Goal: Transaction & Acquisition: Subscribe to service/newsletter

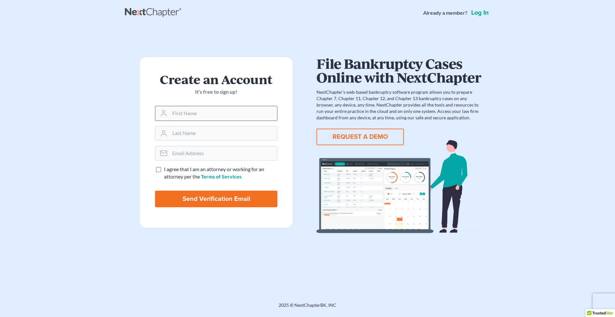
click at [222, 115] on input "text" at bounding box center [223, 113] width 107 height 14
type input "Joyce"
type input "Evans"
click at [215, 153] on input "email" at bounding box center [223, 153] width 107 height 14
type input "j"
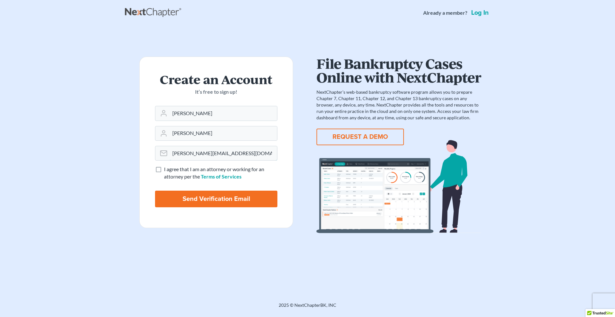
type input "joyce-evans@hotmail.com"
click at [164, 170] on label "I agree that I am an attorney or working for an attorney per the Terms of Servi…" at bounding box center [220, 173] width 113 height 15
click at [166, 170] on input "I agree that I am an attorney or working for an attorney per the Terms of Servi…" at bounding box center [168, 168] width 4 height 4
checkbox input "true"
click at [204, 197] on input "Send Verification Email" at bounding box center [216, 199] width 122 height 17
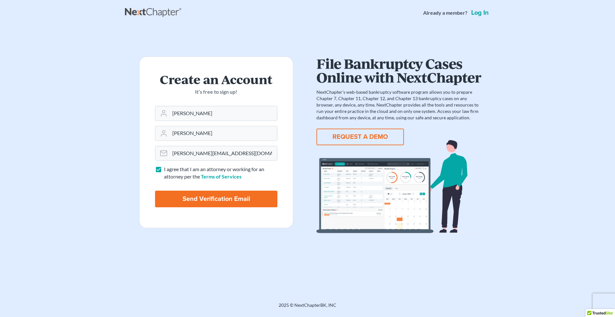
type input "Thinking..."
click at [229, 199] on input "Send Verification Email" at bounding box center [216, 199] width 122 height 17
type input "Thinking..."
click at [210, 111] on input "text" at bounding box center [223, 113] width 107 height 14
click at [197, 152] on input "email" at bounding box center [223, 153] width 107 height 14
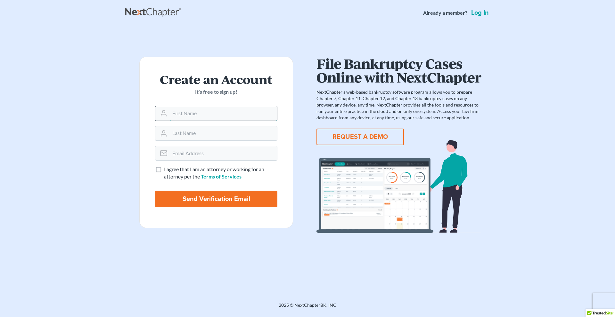
click at [187, 119] on input "text" at bounding box center [223, 113] width 107 height 14
click at [221, 113] on input "text" at bounding box center [223, 113] width 107 height 14
click at [188, 156] on input "email" at bounding box center [223, 153] width 107 height 14
type input "[PERSON_NAME][EMAIL_ADDRESS][DOMAIN_NAME]"
click at [164, 170] on label "I agree that I am an attorney or working for an attorney per the Terms of Servi…" at bounding box center [220, 173] width 113 height 15
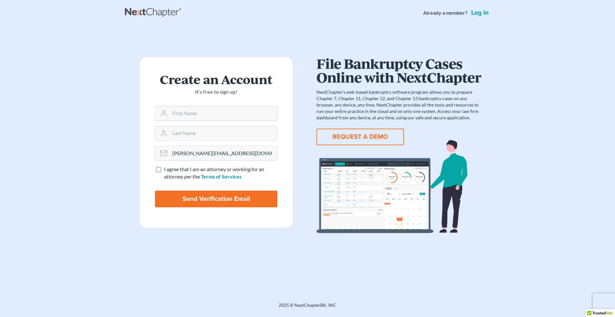
click at [166, 170] on input "I agree that I am an attorney or working for an attorney per the Terms of Servi…" at bounding box center [168, 168] width 4 height 4
checkbox input "true"
click at [185, 197] on input "Send Verification Email" at bounding box center [216, 199] width 122 height 17
type input "Thinking..."
click at [233, 153] on input "joyce-evans@hotmail.com" at bounding box center [223, 153] width 107 height 14
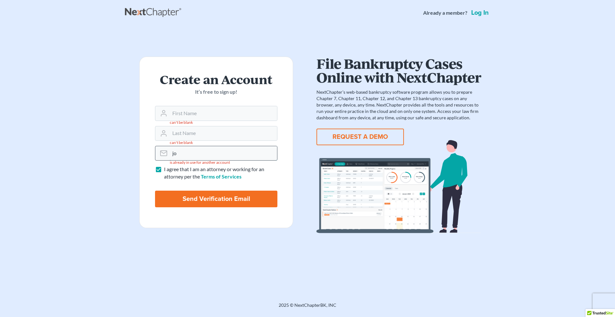
type input "j"
type input "attyjoyceevans@gmail.com"
click at [209, 195] on input "Send Verification Email" at bounding box center [216, 199] width 122 height 17
type input "Thinking..."
click at [200, 113] on input "text" at bounding box center [223, 113] width 107 height 14
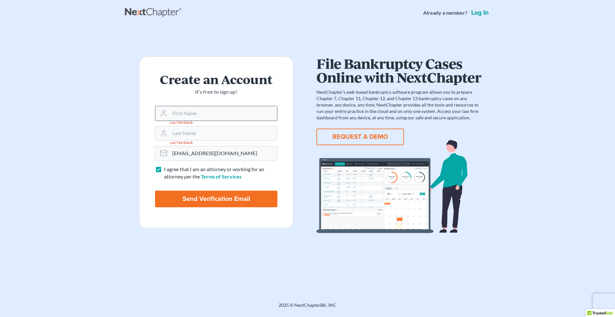
type input "Joyce"
type input "Evans"
click at [199, 195] on input "Send Verification Email" at bounding box center [216, 199] width 122 height 17
type input "Thinking..."
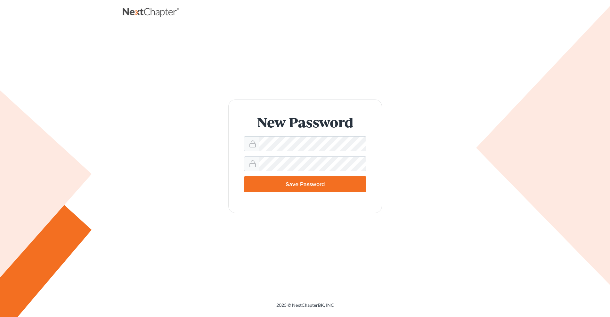
click at [309, 182] on input "Save Password" at bounding box center [305, 184] width 122 height 16
type input "Thinking..."
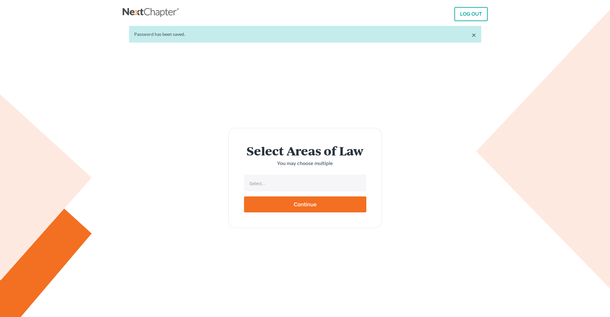
select select
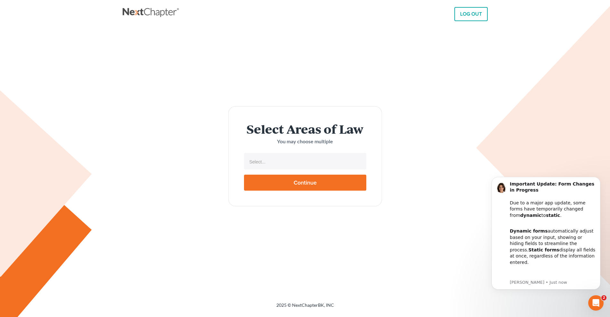
click at [319, 181] on input "Continue" at bounding box center [305, 183] width 122 height 16
type input "Thinking..."
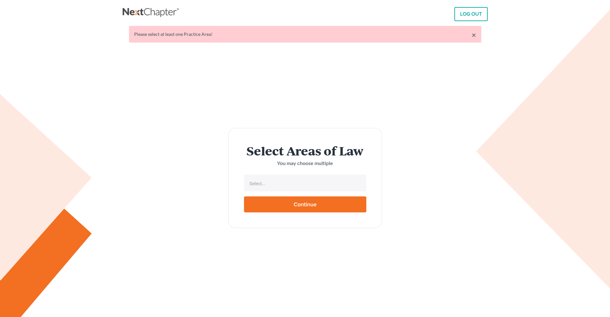
select select
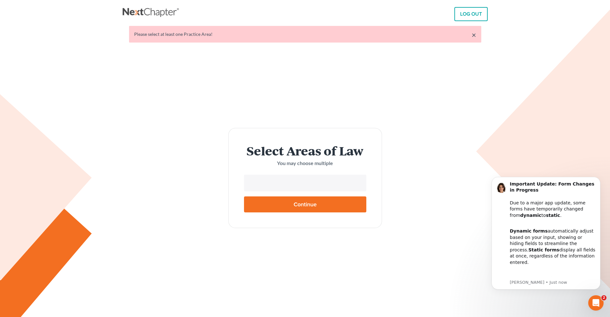
click at [268, 183] on input "text" at bounding box center [304, 184] width 113 height 10
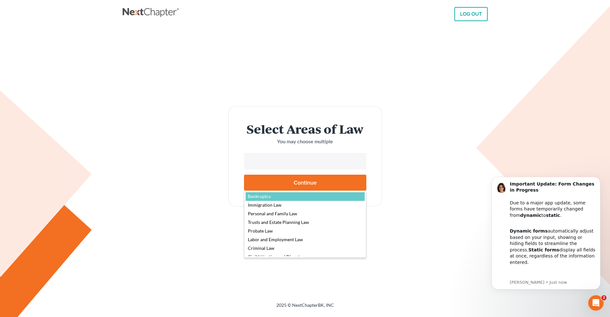
select select "4556"
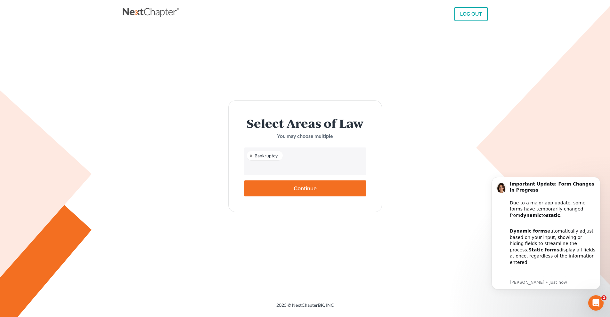
click at [289, 190] on input "Continue" at bounding box center [305, 189] width 122 height 16
type input "Thinking..."
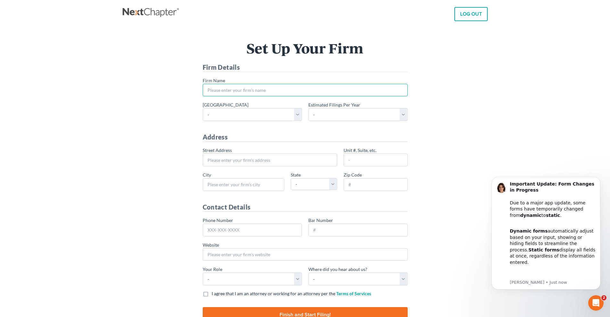
click at [247, 89] on input "* Firm Name" at bounding box center [305, 90] width 205 height 13
type input "[PERSON_NAME] [PERSON_NAME]"
click at [404, 115] on select "- 1-10 11-50 50+" at bounding box center [357, 114] width 99 height 13
click at [299, 114] on select "- Alabama - Middle Alabama - Northern Alabama - Southern Alaska Arizona Arkansa…" at bounding box center [252, 114] width 99 height 13
select select "18"
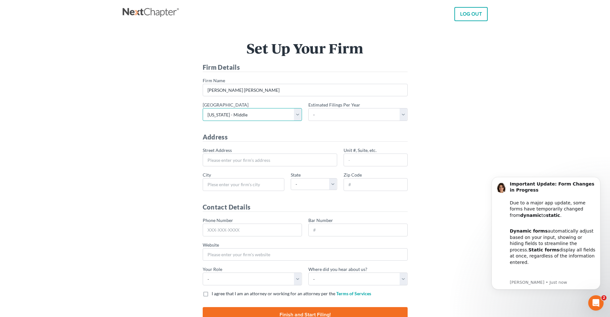
click at [203, 108] on select "- Alabama - Middle Alabama - Northern Alabama - Southern Alaska Arizona Arkansa…" at bounding box center [252, 114] width 99 height 13
click at [402, 116] on select "- 1-10 11-50 50+" at bounding box center [357, 114] width 99 height 13
click at [350, 115] on select "- 1-10 11-50 50+" at bounding box center [357, 114] width 99 height 13
click at [333, 112] on select "- 1-10 11-50 50+" at bounding box center [357, 114] width 99 height 13
click at [308, 108] on select "- 1-10 11-50 50+" at bounding box center [357, 114] width 99 height 13
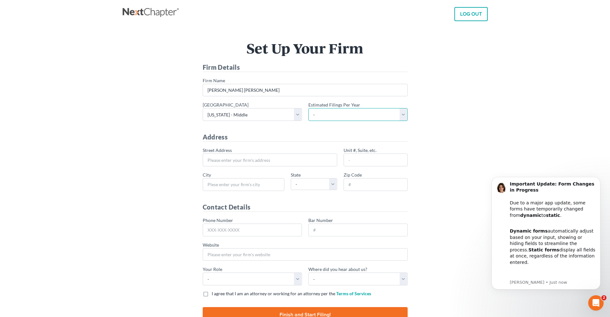
click at [355, 116] on select "- 1-10 11-50 50+" at bounding box center [357, 114] width 99 height 13
click at [308, 108] on select "- 1-10 11-50 50+" at bounding box center [357, 114] width 99 height 13
click at [401, 114] on select "- 1-10 11-50 50+" at bounding box center [357, 114] width 99 height 13
select select "1"
click at [308, 108] on select "- 1-10 11-50 50+" at bounding box center [357, 114] width 99 height 13
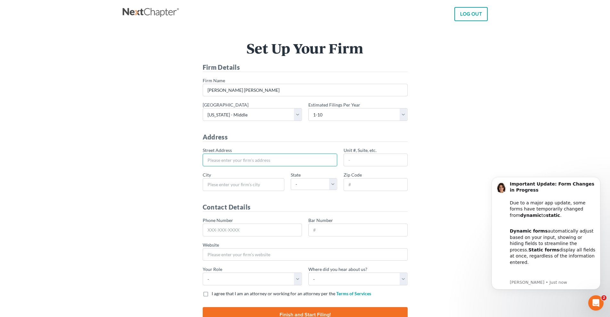
click at [254, 157] on input "* Street Address" at bounding box center [270, 160] width 134 height 13
type input "8060 North 56th Street"
type input "Tampa"
select select "FL"
type input "33617"
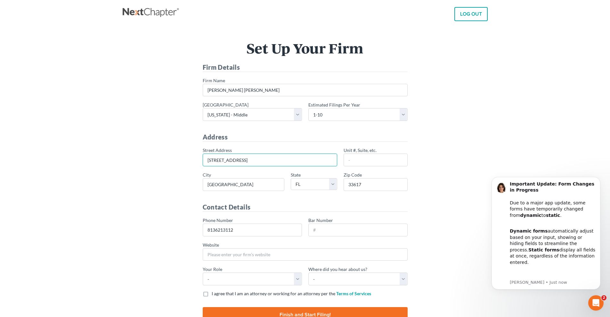
type input "813-621-3112"
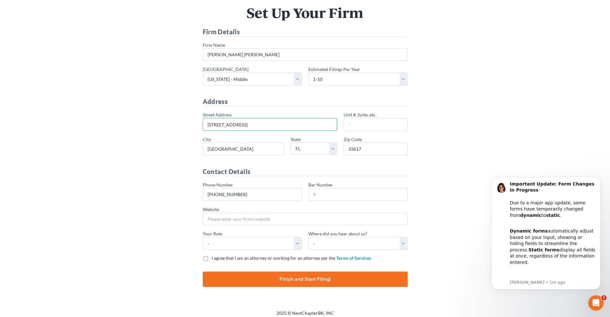
scroll to position [40, 0]
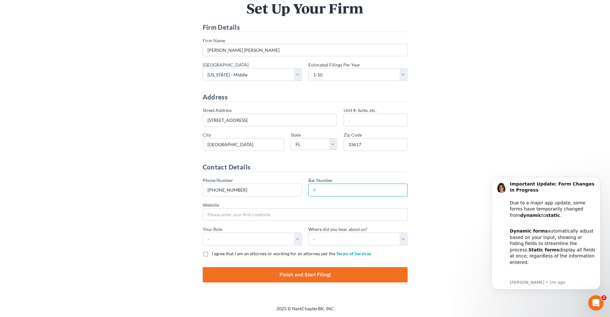
click at [334, 193] on input "Bar Number" at bounding box center [357, 190] width 99 height 13
type input "309753"
click at [298, 238] on select "- Attorney Paralegal Assistant" at bounding box center [252, 239] width 99 height 13
select select "attorney"
click at [203, 233] on select "- Attorney Paralegal Assistant" at bounding box center [252, 239] width 99 height 13
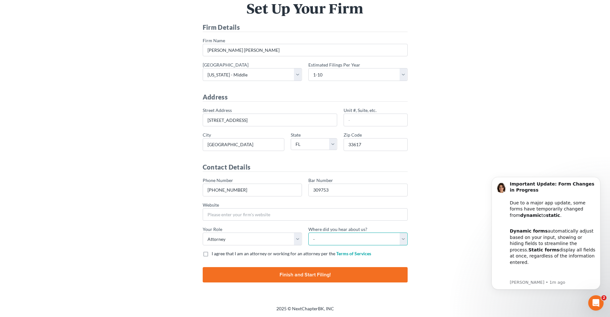
click at [404, 241] on select "- Bar association Capterra Clio Email Facebook Google Word of mouth Other" at bounding box center [357, 239] width 99 height 13
click at [402, 241] on select "- Bar association Capterra Clio Email Facebook Google Word of mouth Other" at bounding box center [357, 239] width 99 height 13
click at [404, 238] on select "- Bar association Capterra Clio Email Facebook Google Word of mouth Other" at bounding box center [357, 239] width 99 height 13
select select "Other"
click at [308, 233] on select "- Bar association Capterra Clio Email Facebook Google Word of mouth Other" at bounding box center [357, 239] width 99 height 13
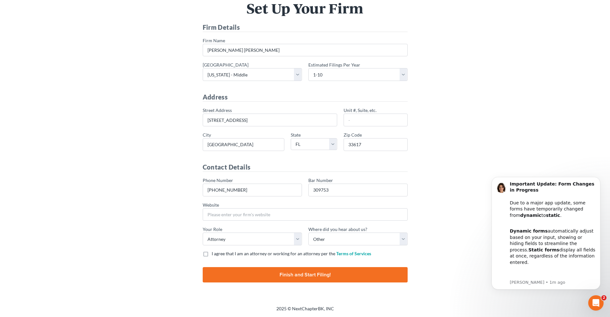
click at [212, 256] on label "I agree that I am an attorney or working for an attorney per the Terms of Servi…" at bounding box center [291, 254] width 159 height 6
click at [214, 255] on input "I agree that I am an attorney or working for an attorney per the Terms of Servi…" at bounding box center [216, 253] width 4 height 4
checkbox input "true"
click at [303, 272] on input "Finish and Start Filing!" at bounding box center [305, 274] width 205 height 15
type input "Thinking..."
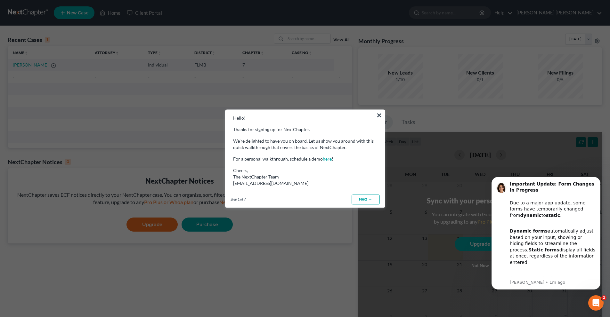
click at [358, 199] on link "Next →" at bounding box center [365, 200] width 28 height 10
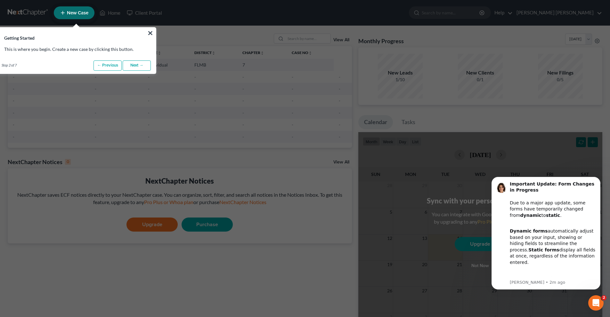
click at [139, 65] on link "Next →" at bounding box center [137, 66] width 28 height 10
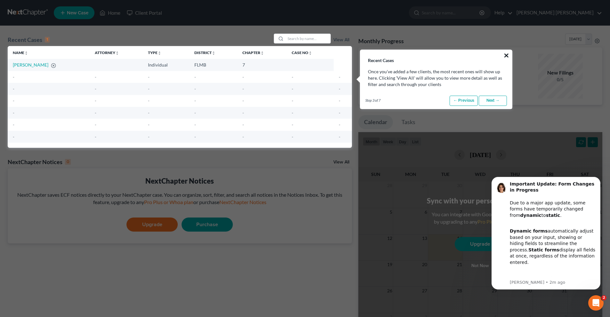
click at [507, 56] on button "×" at bounding box center [506, 55] width 6 height 10
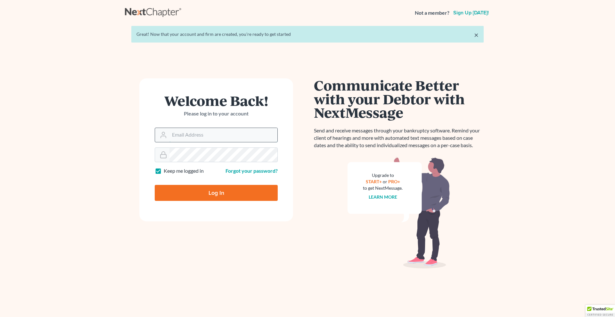
click at [218, 133] on input "Email Address" at bounding box center [223, 135] width 108 height 14
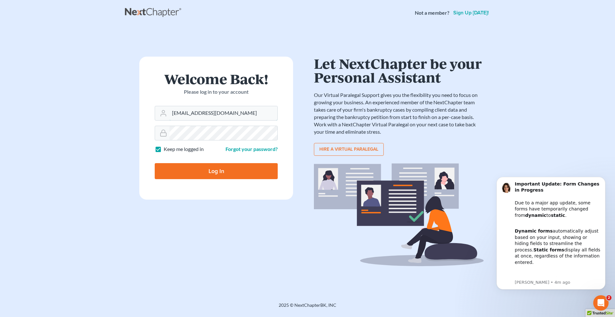
type input "[EMAIL_ADDRESS][DOMAIN_NAME]"
click at [189, 168] on input "Log In" at bounding box center [216, 171] width 123 height 16
type input "Thinking..."
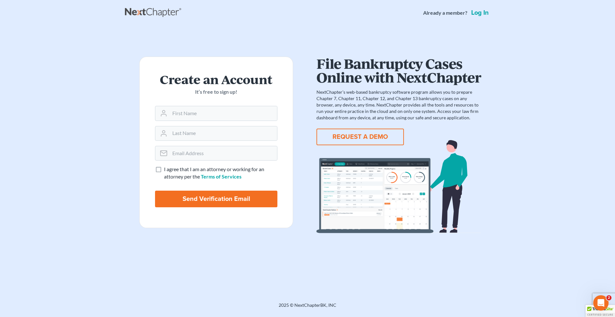
click at [476, 14] on link "Log in" at bounding box center [480, 13] width 20 height 6
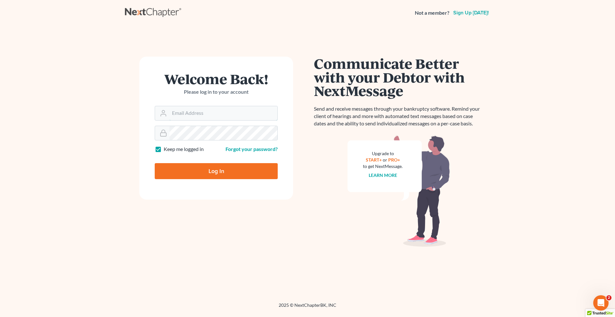
type input "[EMAIL_ADDRESS][DOMAIN_NAME]"
click at [221, 173] on input "Log In" at bounding box center [216, 171] width 123 height 16
type input "Thinking..."
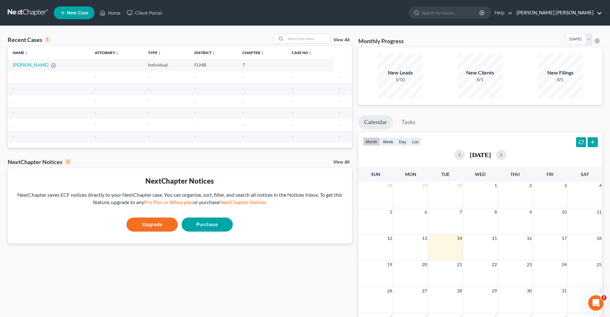
click at [576, 12] on link "Joyce A. G. Evans" at bounding box center [557, 13] width 89 height 12
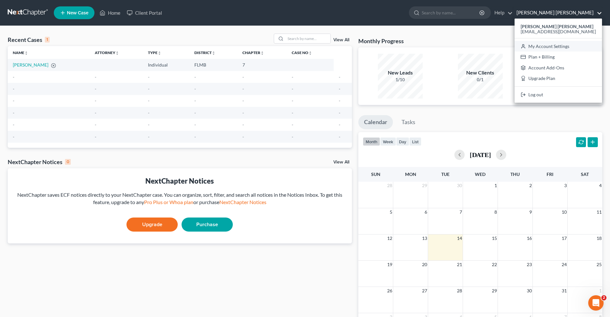
click at [569, 47] on link "My Account Settings" at bounding box center [557, 46] width 87 height 11
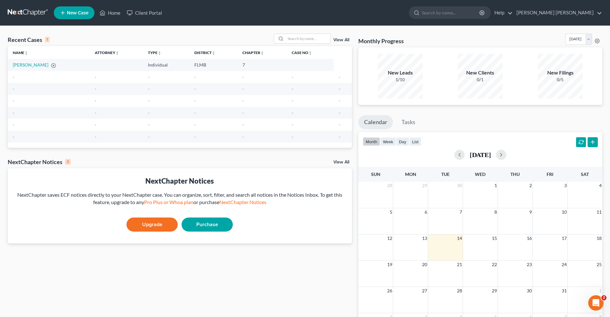
select select "24"
select select "9"
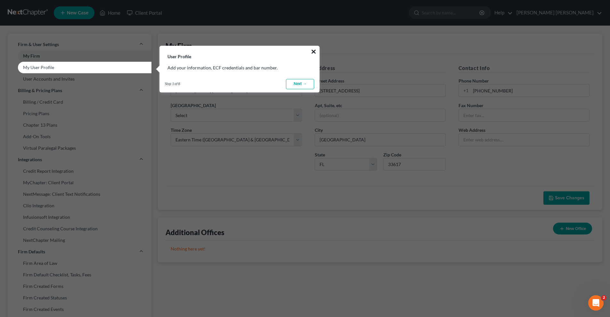
click at [315, 50] on button "×" at bounding box center [314, 51] width 6 height 10
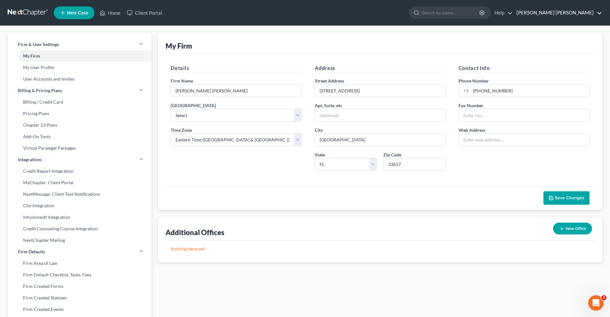
click at [579, 12] on link "Joyce A. G. Evans" at bounding box center [557, 13] width 89 height 12
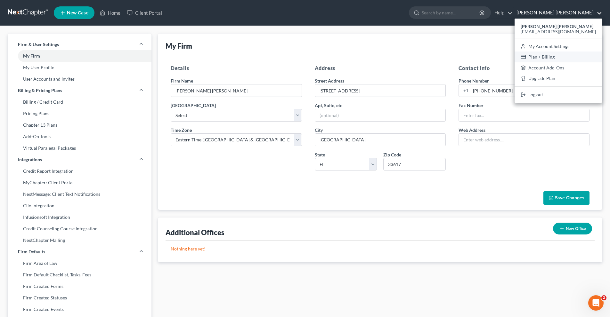
click at [571, 57] on link "Plan + Billing" at bounding box center [557, 57] width 87 height 11
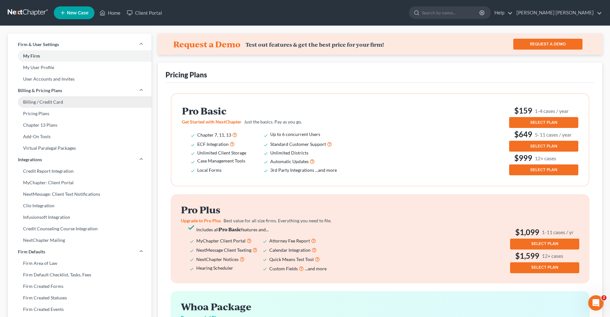
click at [79, 101] on link "Billing / Credit Card" at bounding box center [80, 102] width 144 height 12
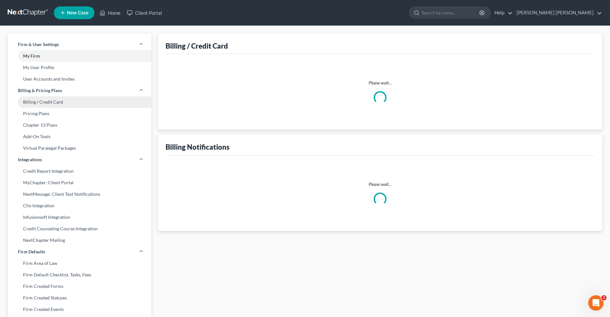
select select "9"
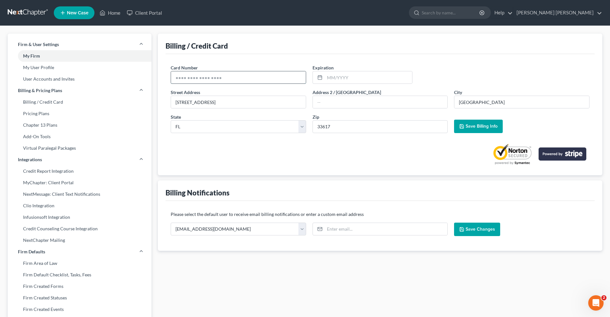
click at [235, 73] on input "text" at bounding box center [238, 77] width 135 height 12
type input "4313070522417820"
type input "02/2028"
click at [477, 127] on span "Save Billing Info" at bounding box center [481, 126] width 32 height 5
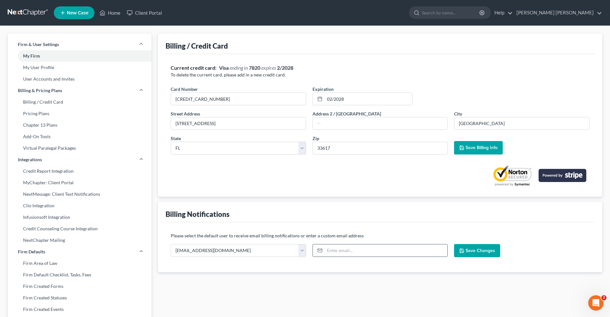
click at [327, 251] on input "email" at bounding box center [386, 251] width 123 height 12
type input "Joyce-evans@hotmail.com"
click at [472, 253] on span "Save Changes" at bounding box center [479, 250] width 29 height 5
click at [50, 112] on link "Pricing Plans" at bounding box center [80, 114] width 144 height 12
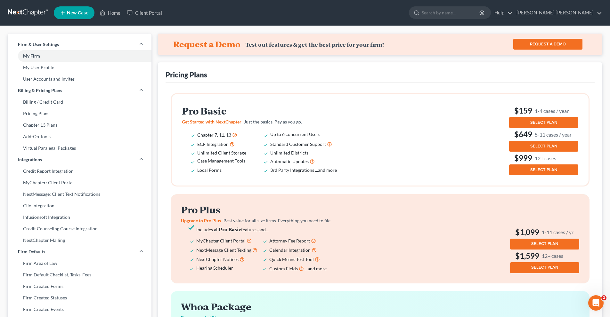
click at [545, 119] on button "SELECT PLAN" at bounding box center [543, 122] width 69 height 11
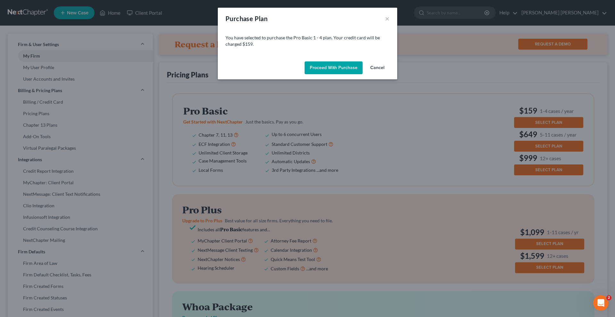
click at [326, 66] on button "Proceed with Purchase" at bounding box center [333, 67] width 58 height 13
